Goal: Use online tool/utility: Use online tool/utility

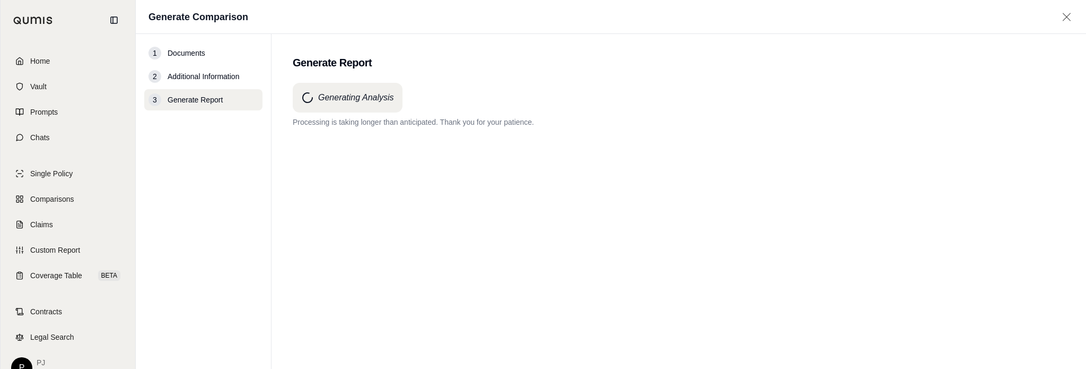
click at [373, 98] on h4 "Generating Analysis" at bounding box center [356, 97] width 76 height 13
click at [359, 161] on div "Generating Analysis Processing is taking longer than anticipated. Thank you for…" at bounding box center [679, 207] width 772 height 248
click at [197, 102] on span "Generate Report" at bounding box center [195, 99] width 55 height 11
click at [39, 59] on span "Home" at bounding box center [40, 61] width 20 height 11
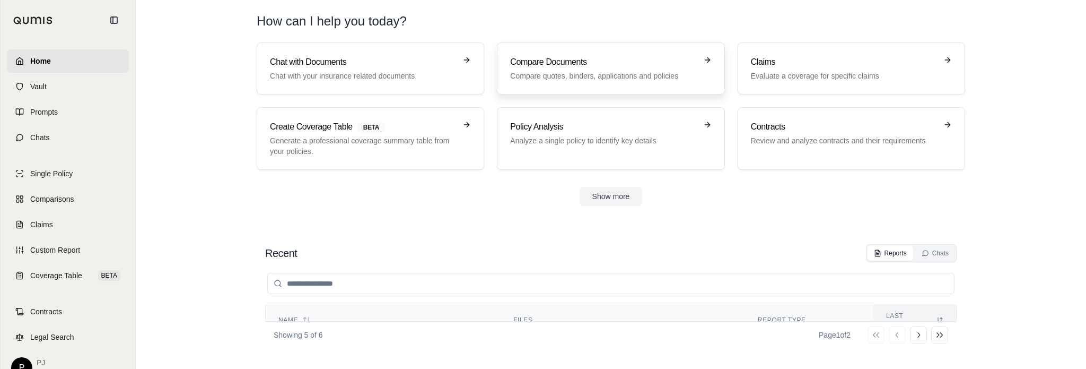
click at [564, 67] on h3 "Compare Documents" at bounding box center [603, 62] width 186 height 13
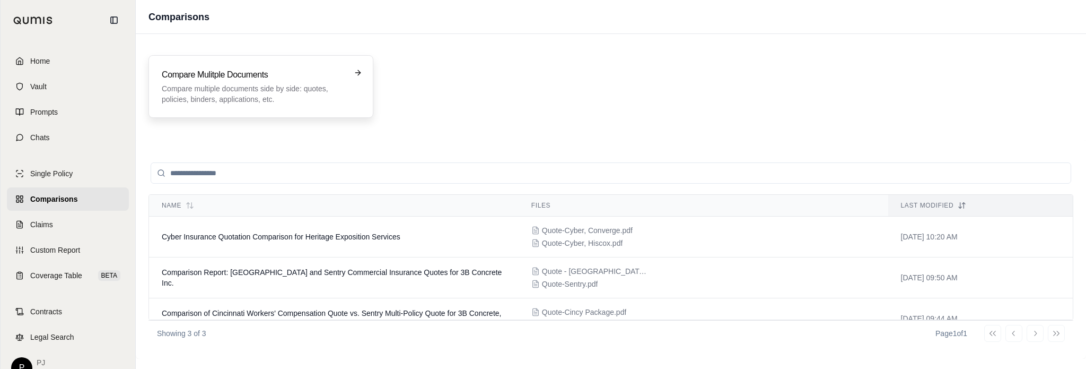
click at [281, 94] on p "Compare multiple documents side by side: quotes, policies, binders, application…" at bounding box center [254, 93] width 184 height 21
